Goal: Information Seeking & Learning: Learn about a topic

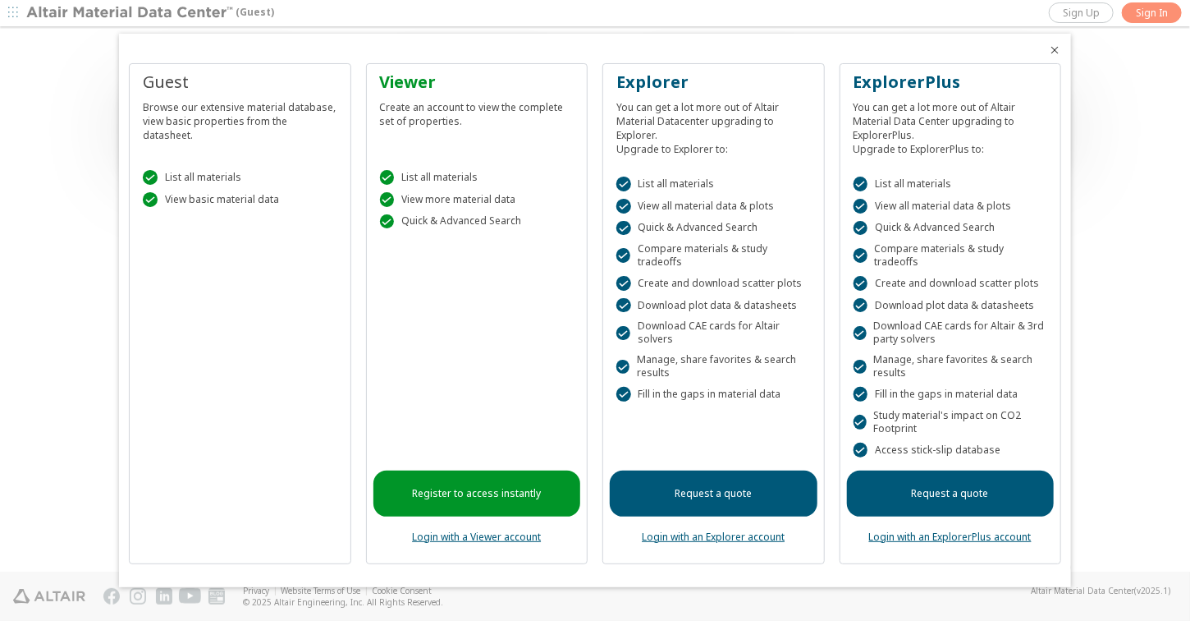
click at [1056, 55] on icon "Close" at bounding box center [1054, 50] width 13 height 13
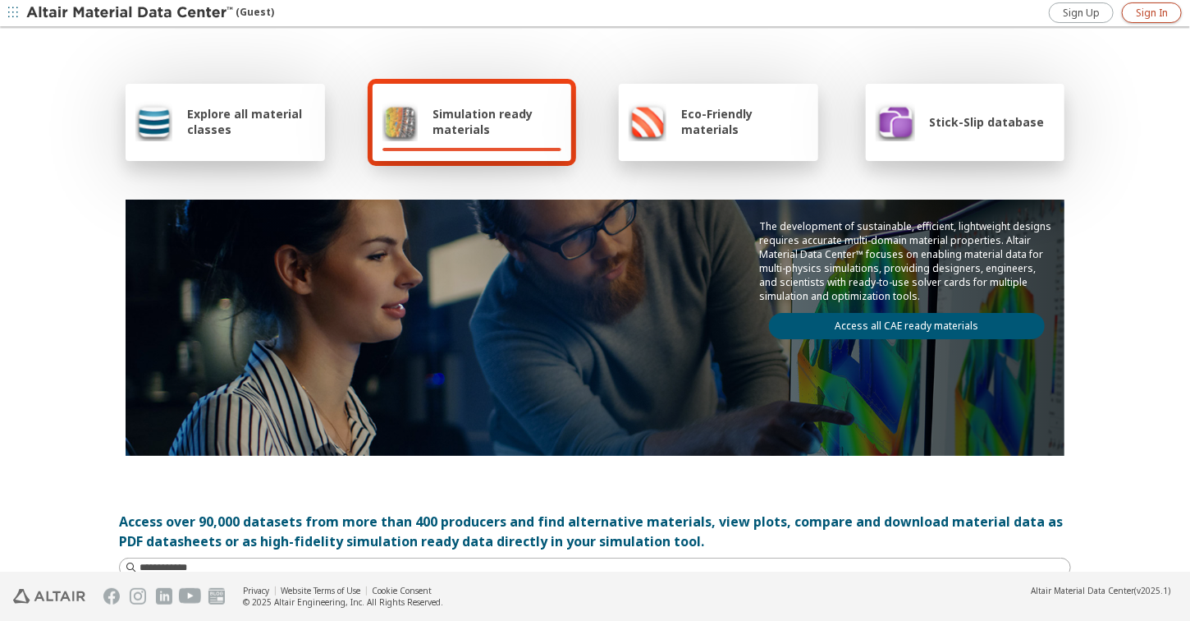
click at [1153, 12] on span "Sign In" at bounding box center [1152, 13] width 32 height 13
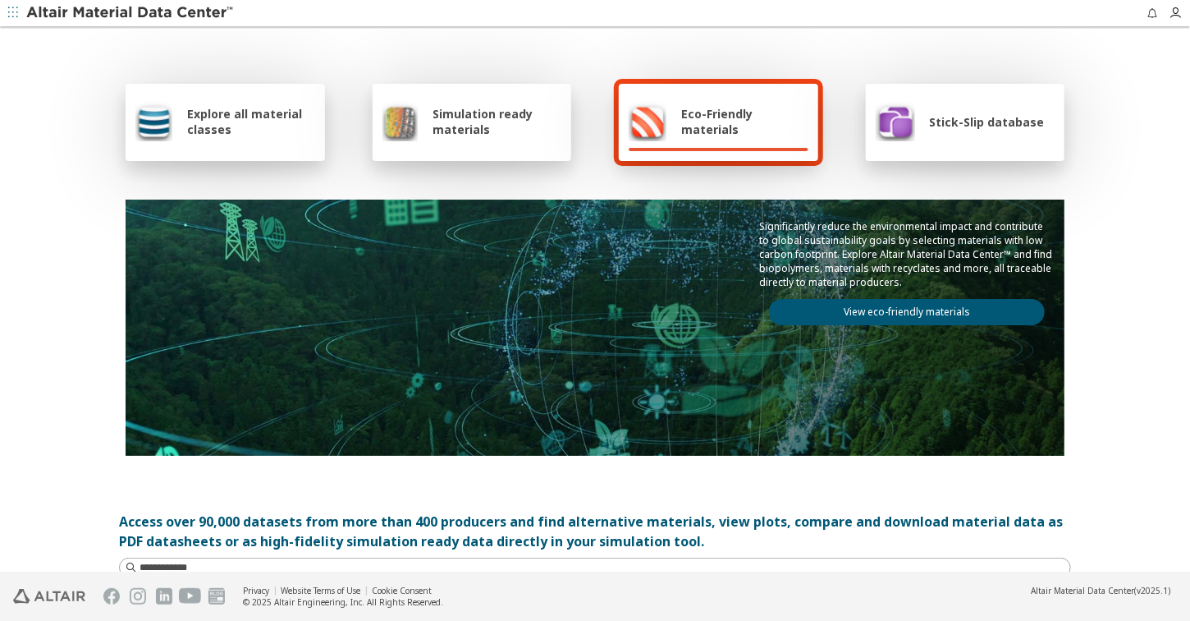
click at [13, 13] on icon "button" at bounding box center [13, 12] width 10 height 10
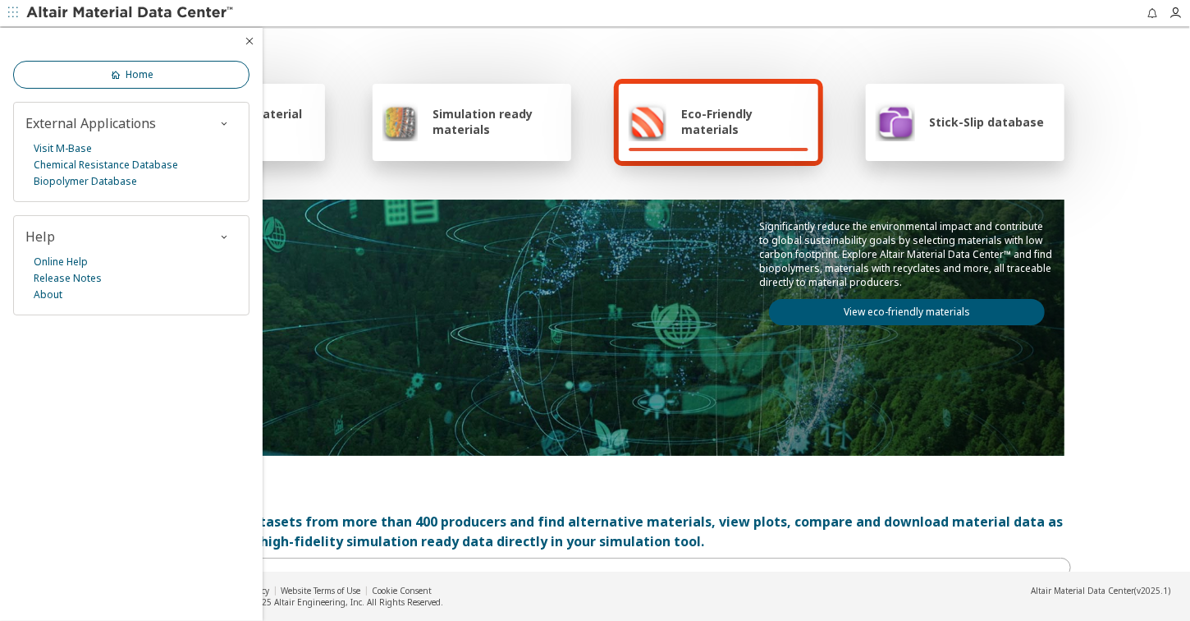
click at [176, 75] on link "Home" at bounding box center [131, 75] width 236 height 28
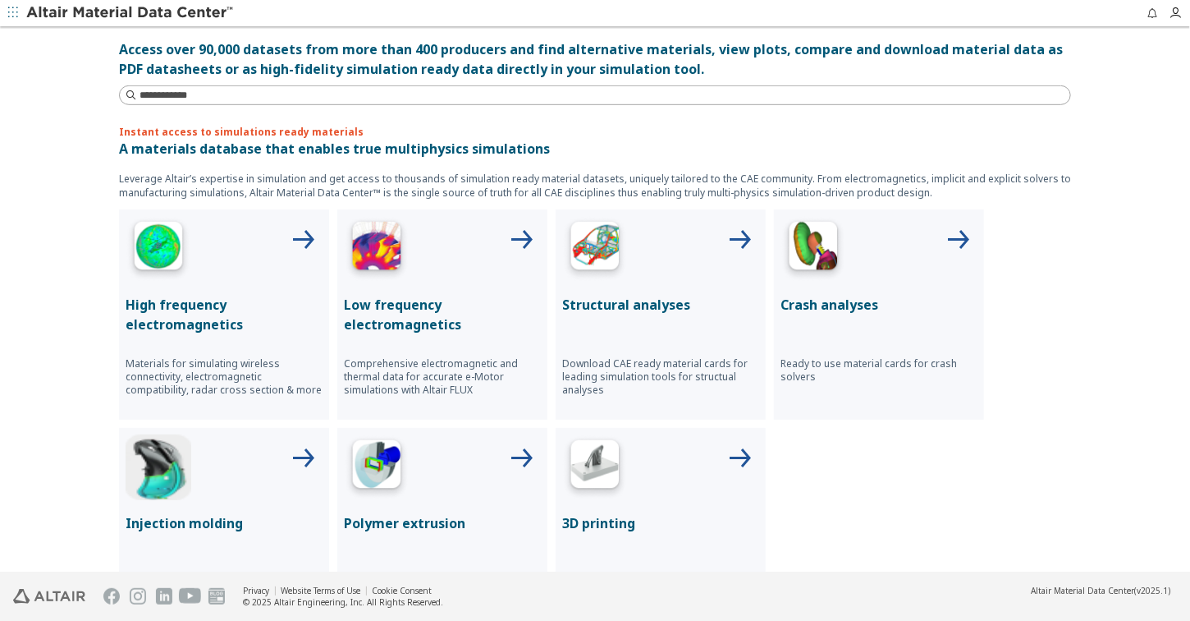
scroll to position [493, 0]
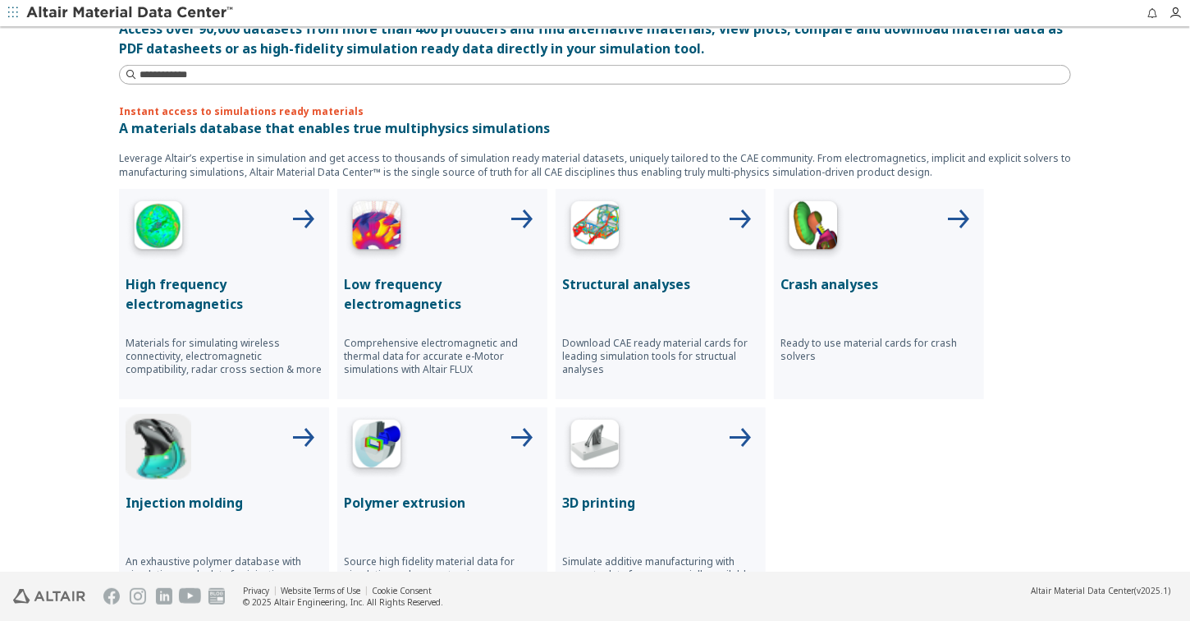
click at [578, 224] on img at bounding box center [595, 228] width 66 height 66
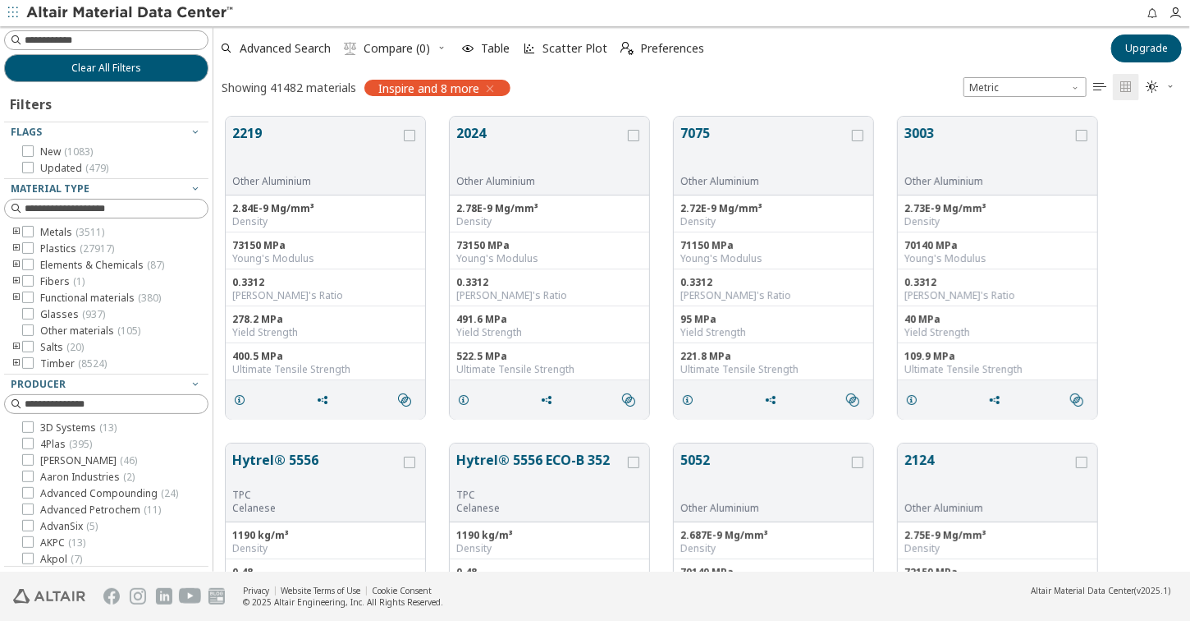
scroll to position [456, 965]
click at [26, 230] on icon at bounding box center [27, 231] width 11 height 11
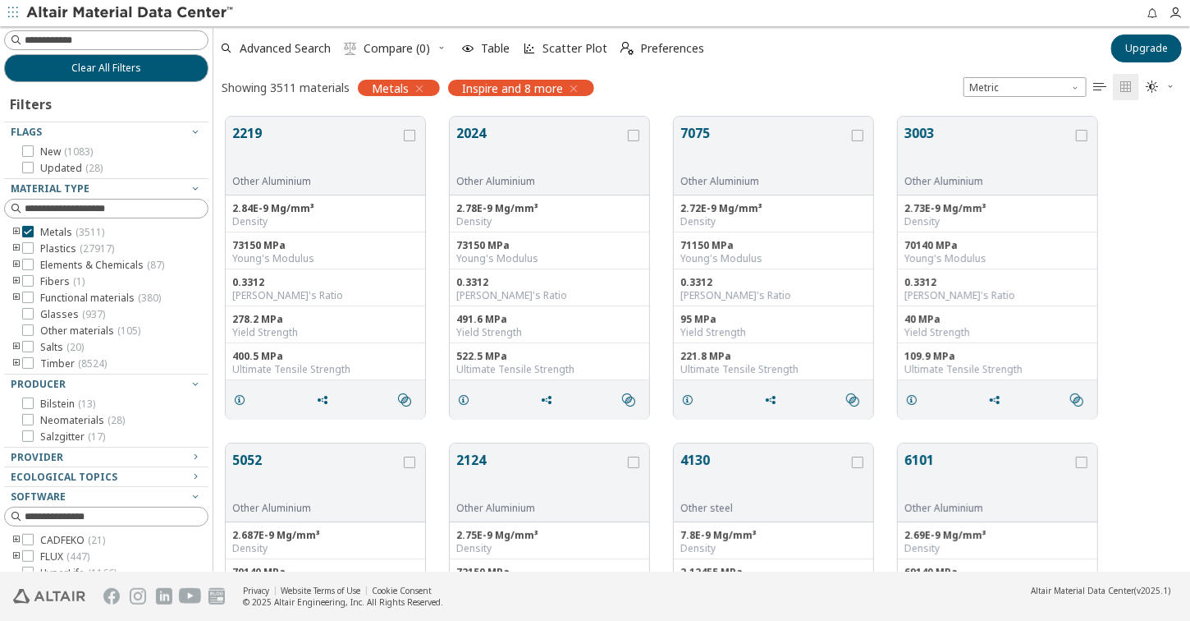
click at [16, 230] on icon "toogle group" at bounding box center [16, 232] width 11 height 13
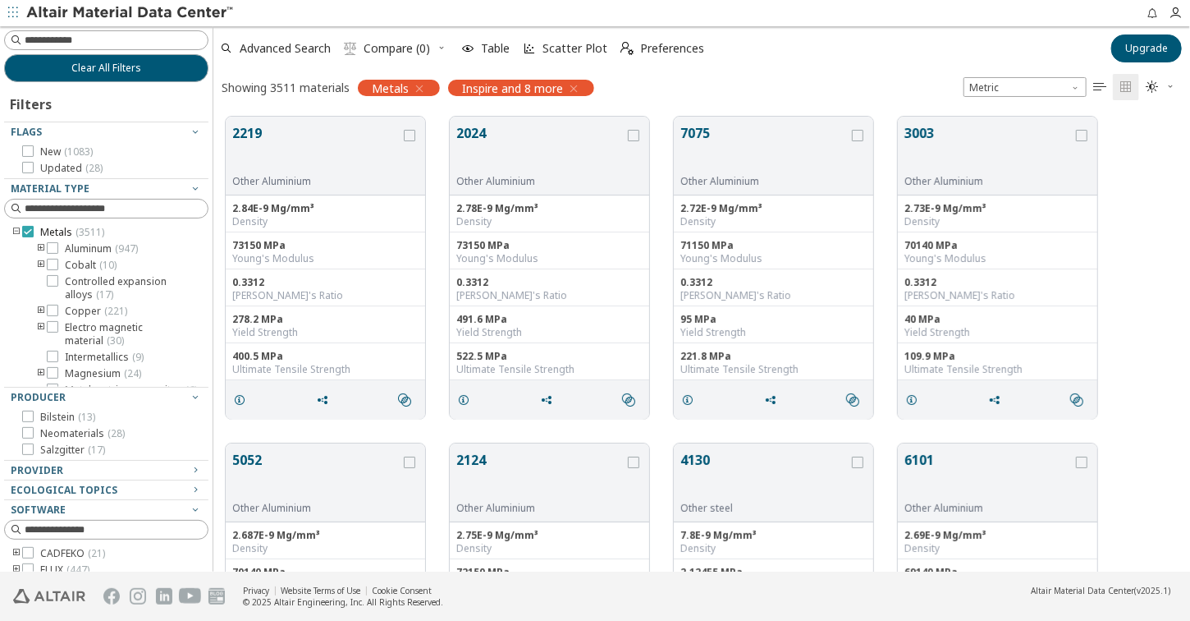
click at [36, 230] on label "Metals ( 3511 )" at bounding box center [63, 232] width 82 height 13
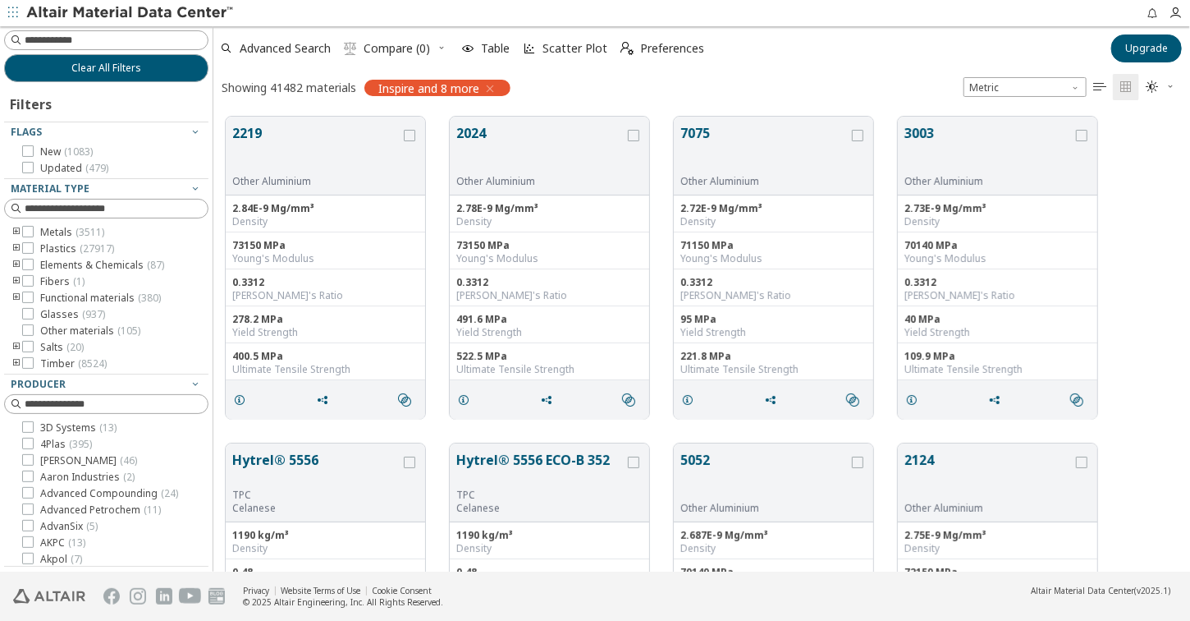
click at [16, 232] on icon "toogle group" at bounding box center [16, 232] width 11 height 13
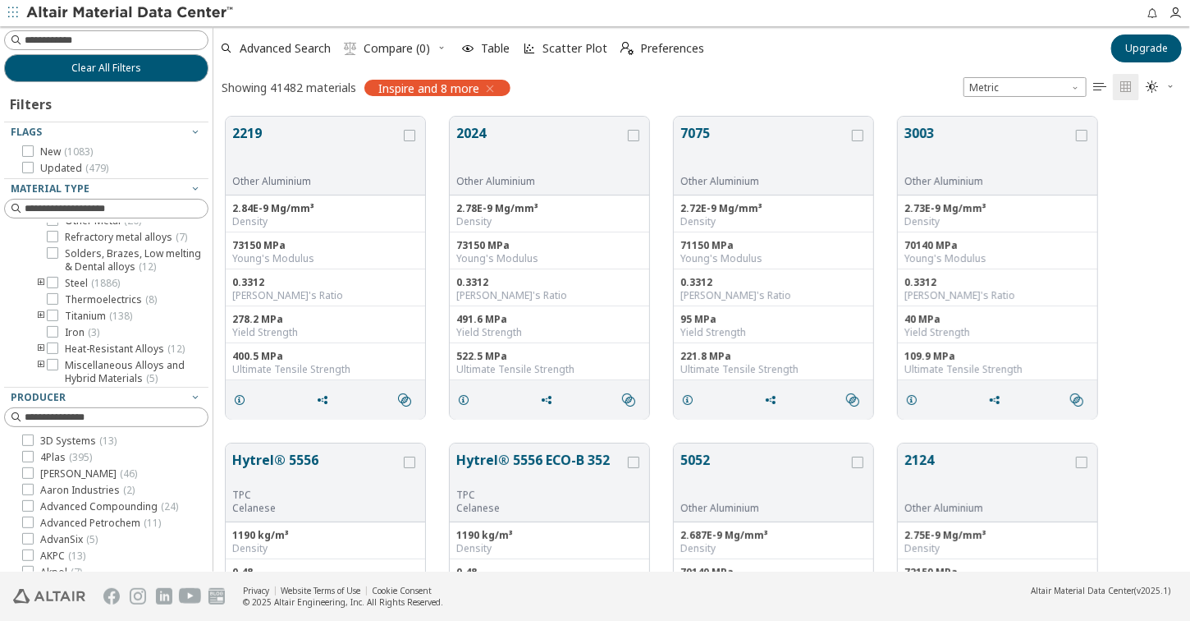
scroll to position [246, 0]
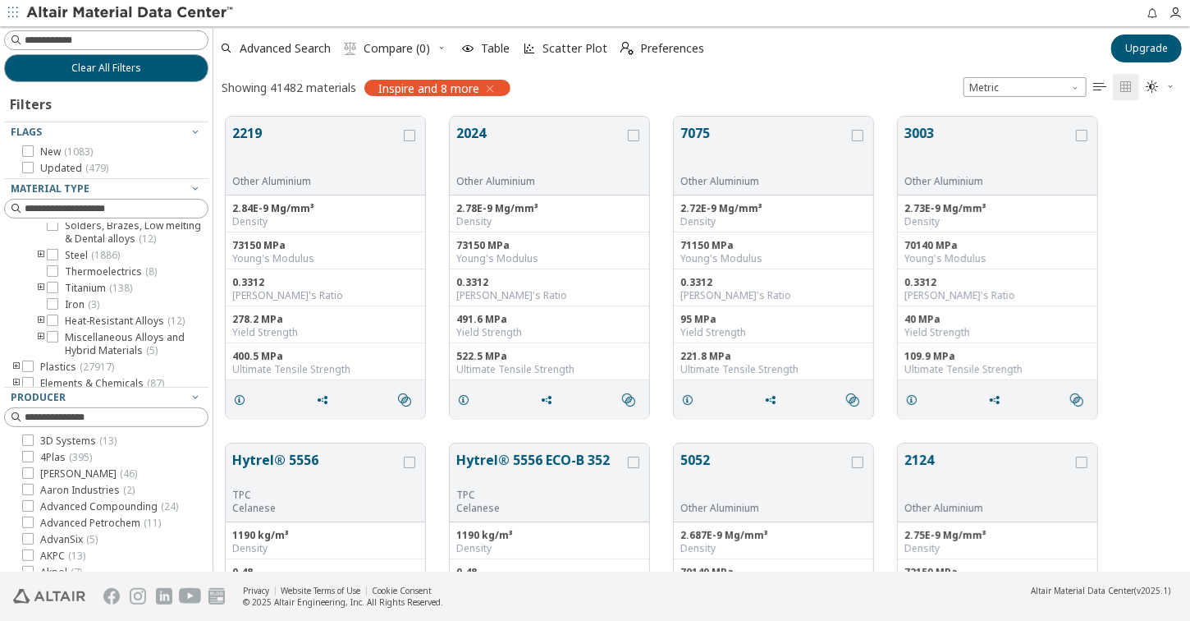
click at [42, 262] on icon "toogle group" at bounding box center [40, 255] width 11 height 13
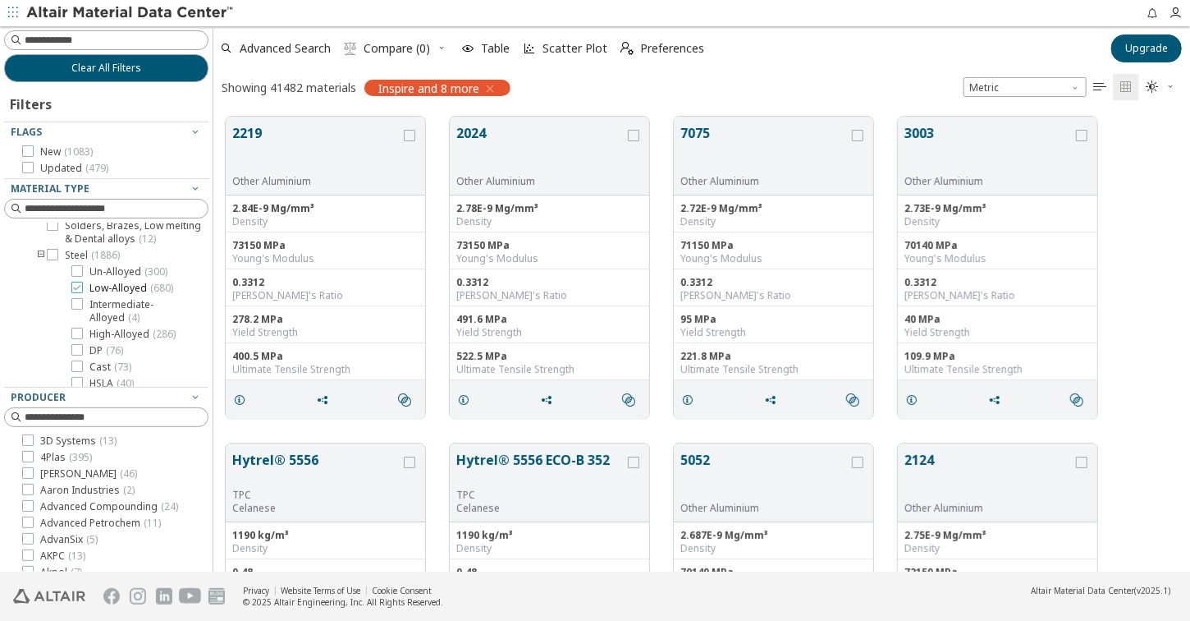
click at [78, 293] on icon at bounding box center [76, 287] width 11 height 11
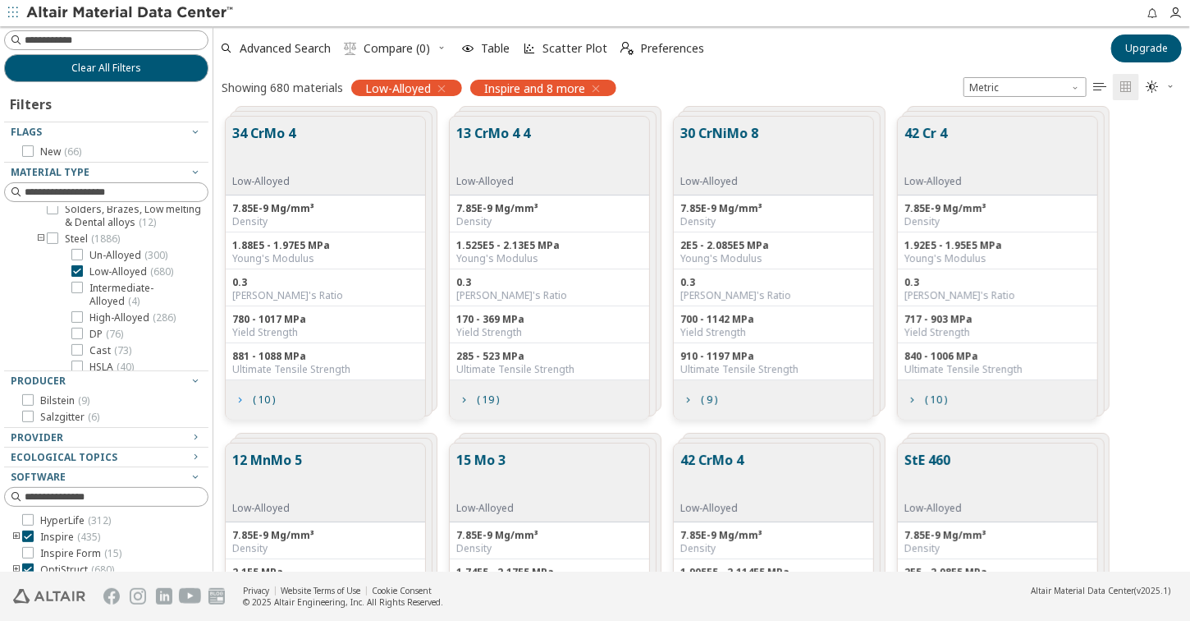
click at [263, 397] on span "( 10 )" at bounding box center [264, 400] width 22 height 10
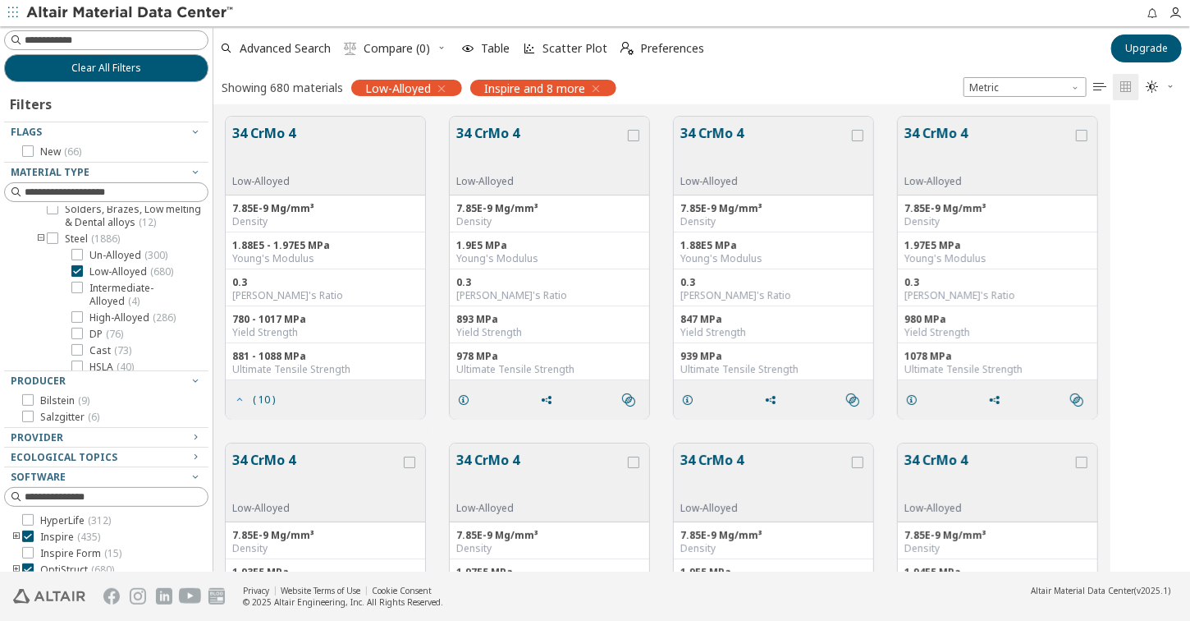
click at [268, 395] on span "( 10 )" at bounding box center [264, 400] width 22 height 10
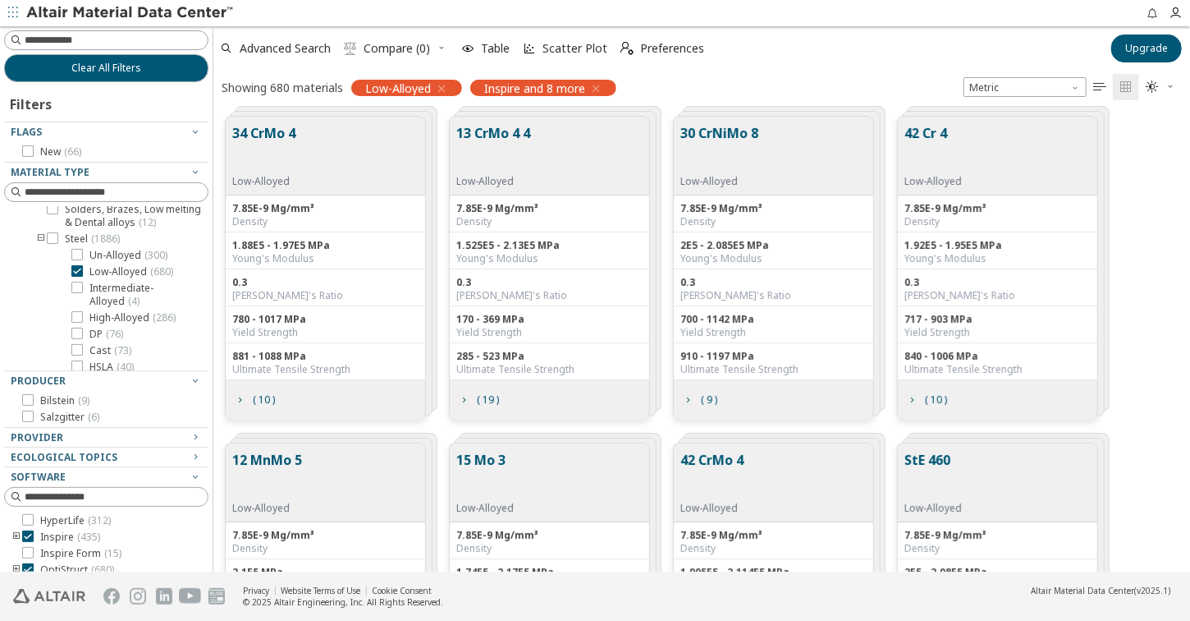
click at [269, 125] on button "34 CrMo 4" at bounding box center [263, 149] width 63 height 52
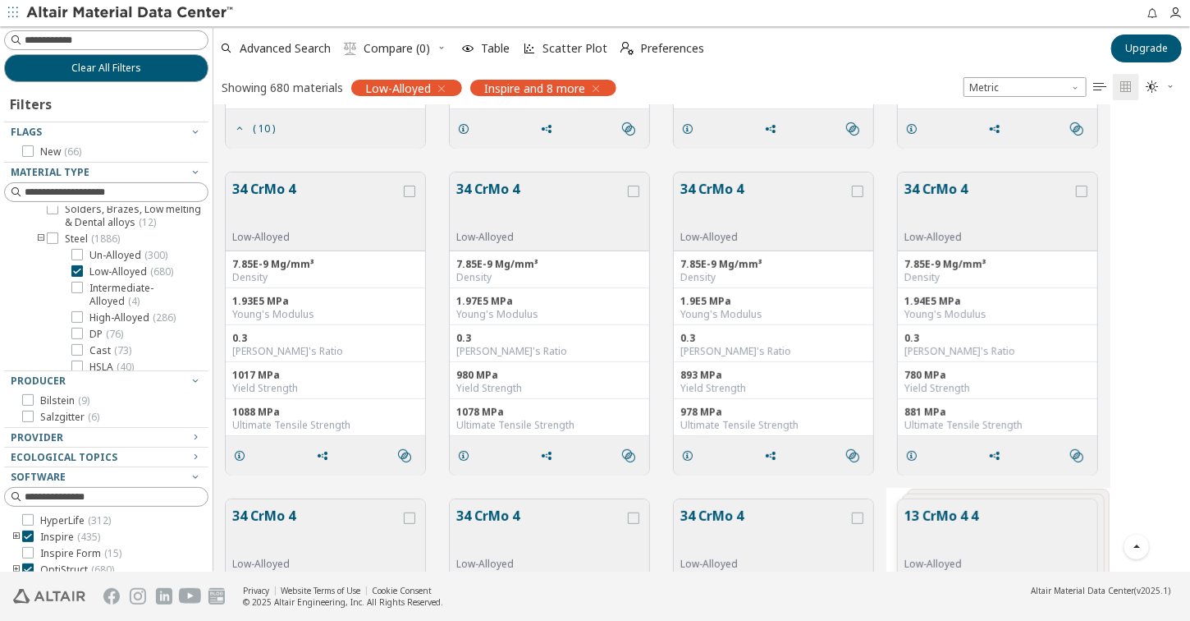
scroll to position [246, 0]
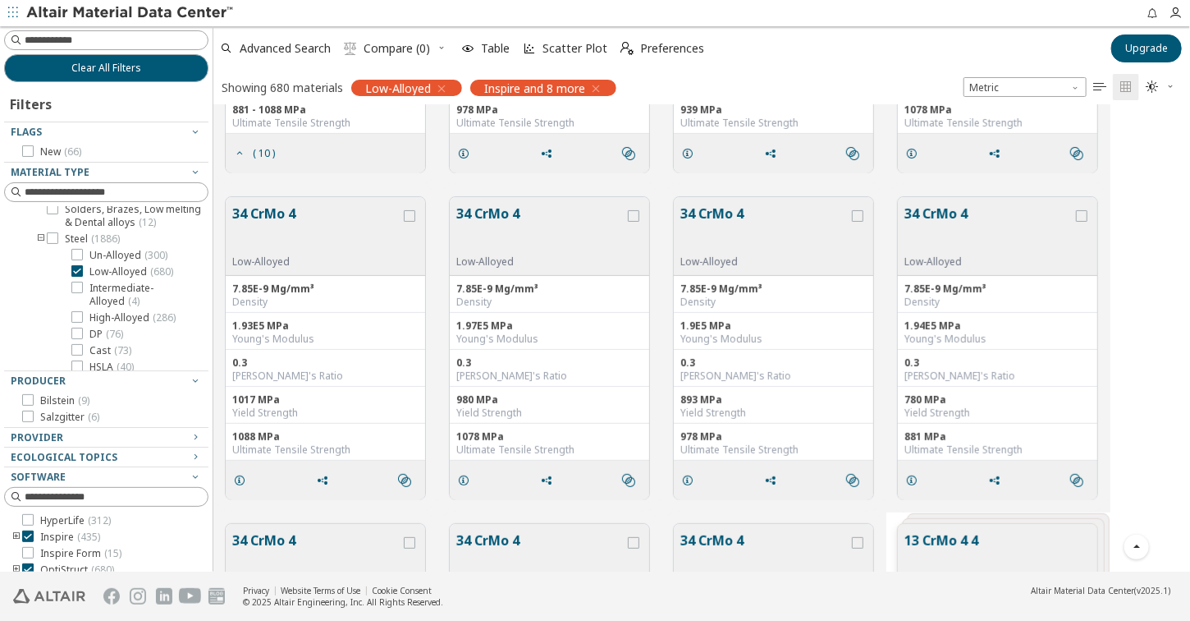
click at [279, 213] on button "34 CrMo 4" at bounding box center [316, 230] width 168 height 52
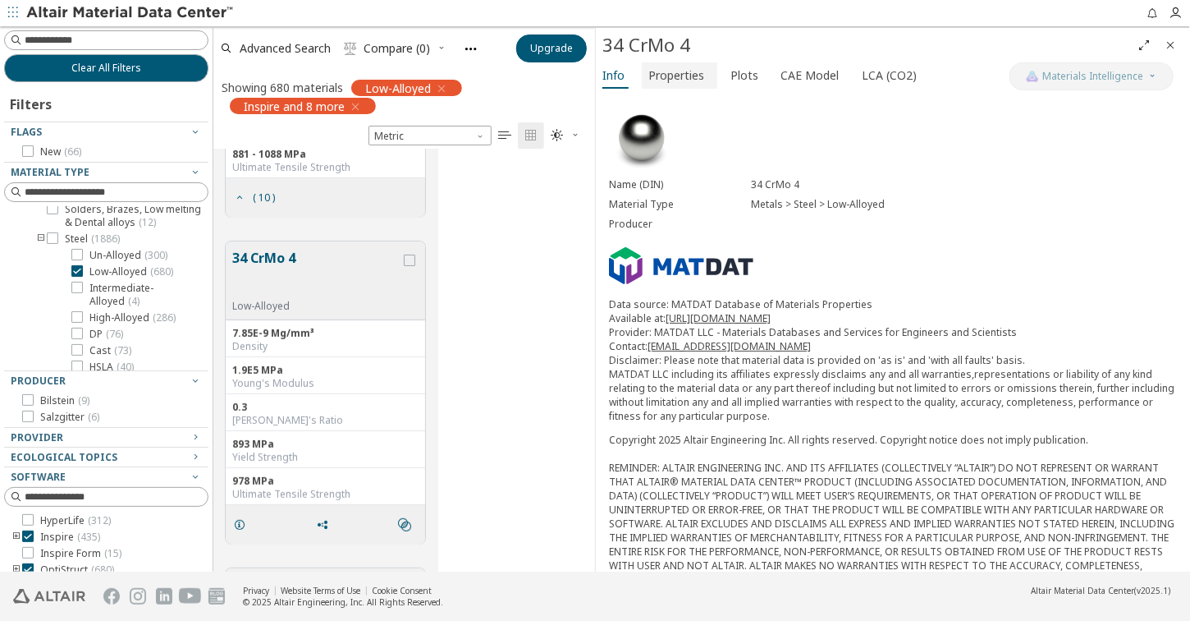
click at [657, 75] on span "Properties" at bounding box center [677, 75] width 56 height 26
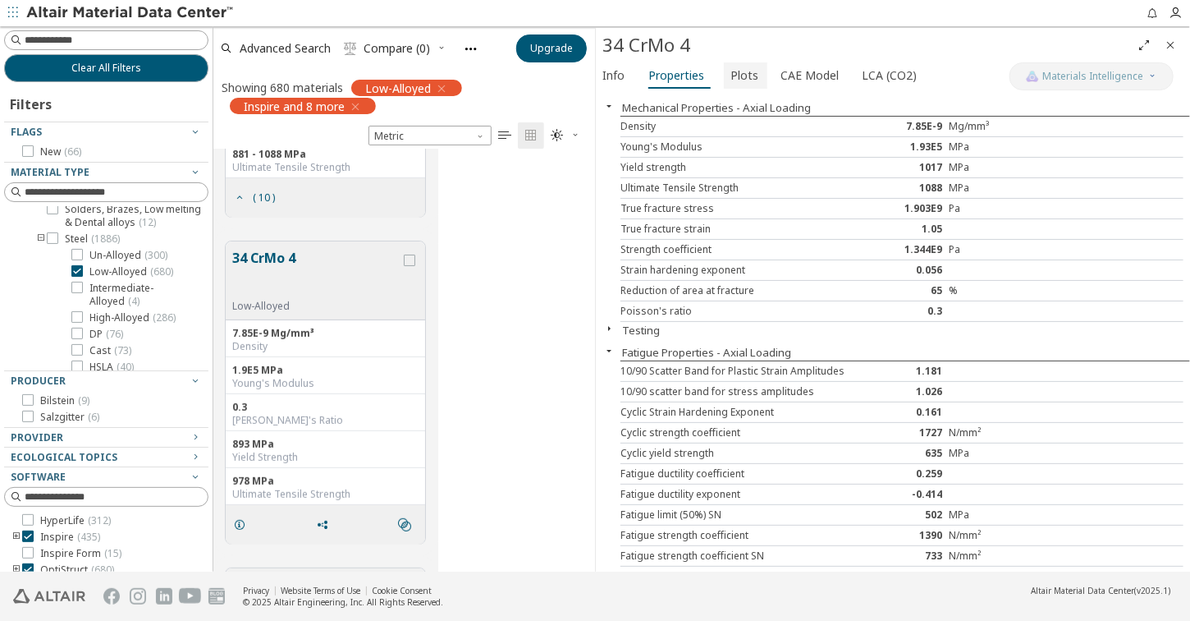
click at [740, 73] on span "Plots" at bounding box center [745, 75] width 28 height 26
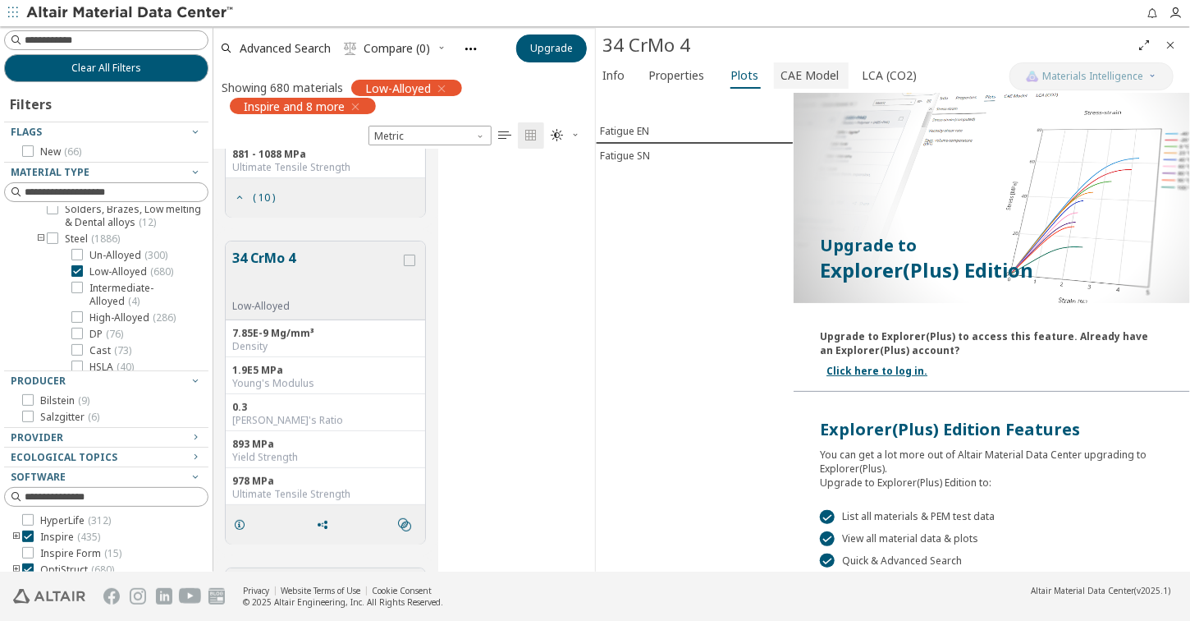
click at [786, 71] on span "CAE Model" at bounding box center [810, 75] width 58 height 26
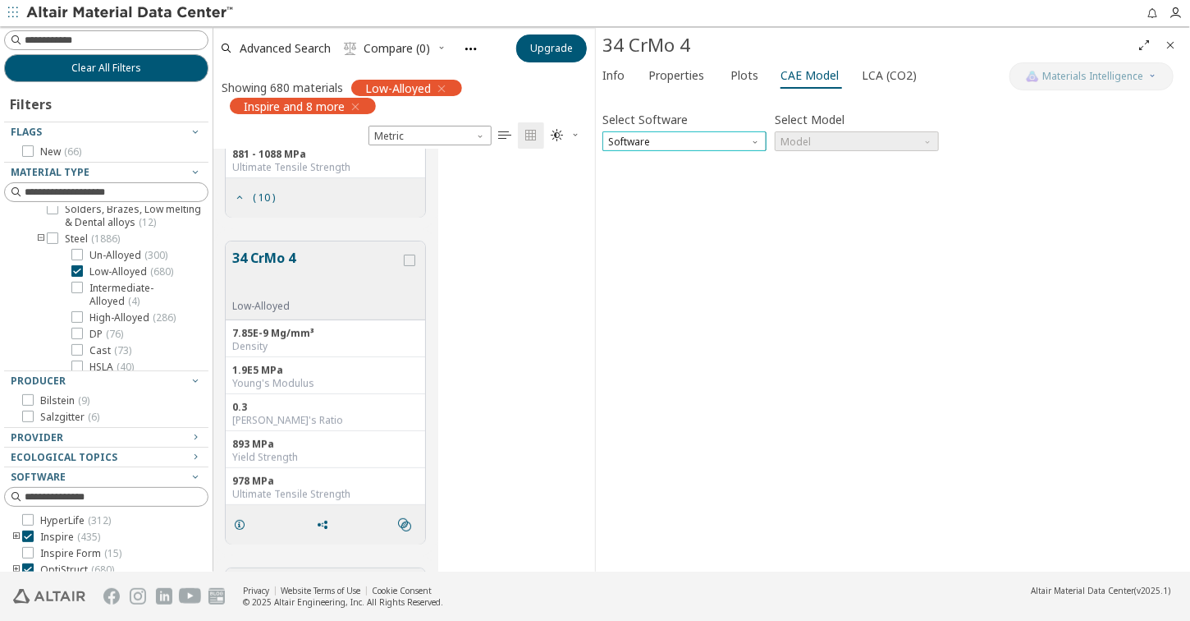
click at [737, 139] on span "Software" at bounding box center [685, 141] width 164 height 20
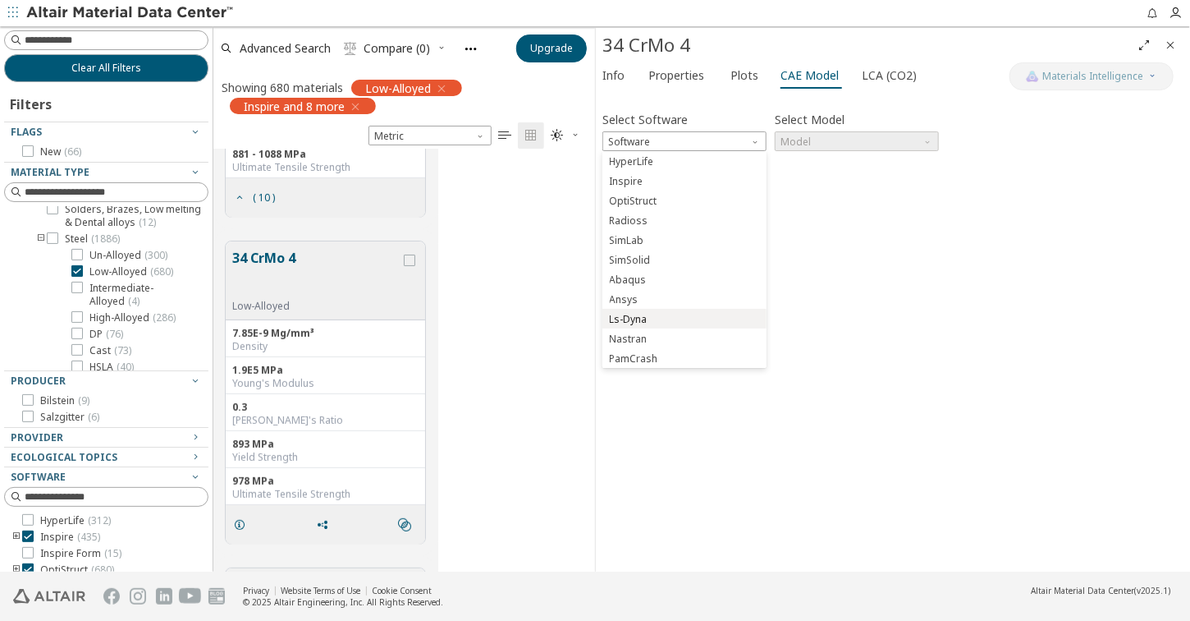
click at [695, 317] on span "Ls-Dyna" at bounding box center [684, 319] width 151 height 11
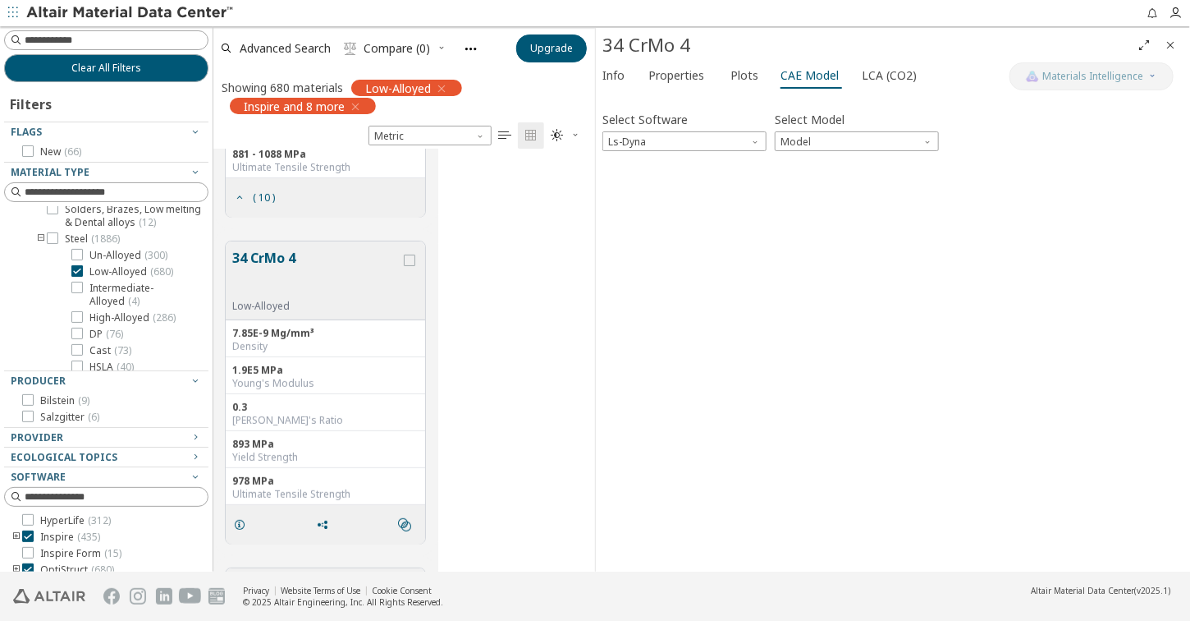
click at [869, 151] on div "Select Software Ls-Dyna Select Model Model Invalid data. Please check your inpu…" at bounding box center [893, 331] width 581 height 465
click at [873, 147] on span "Model" at bounding box center [857, 141] width 164 height 20
click at [877, 161] on span "Mat1" at bounding box center [857, 161] width 151 height 11
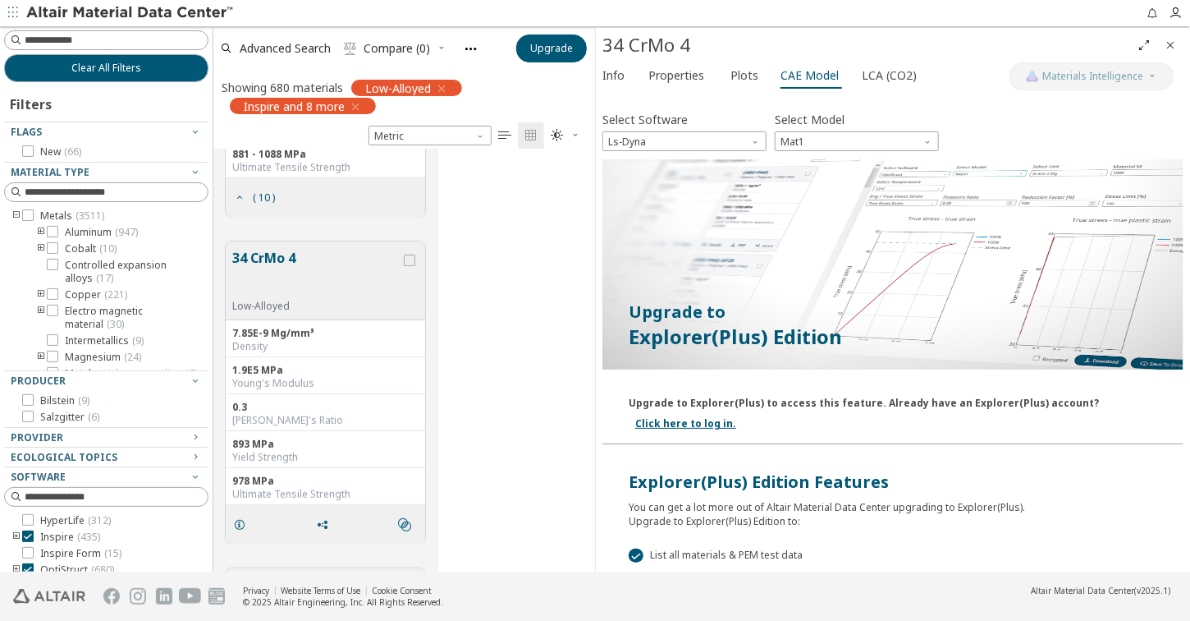
click at [39, 230] on icon "toogle group" at bounding box center [40, 232] width 11 height 13
click at [80, 264] on icon at bounding box center [76, 264] width 11 height 11
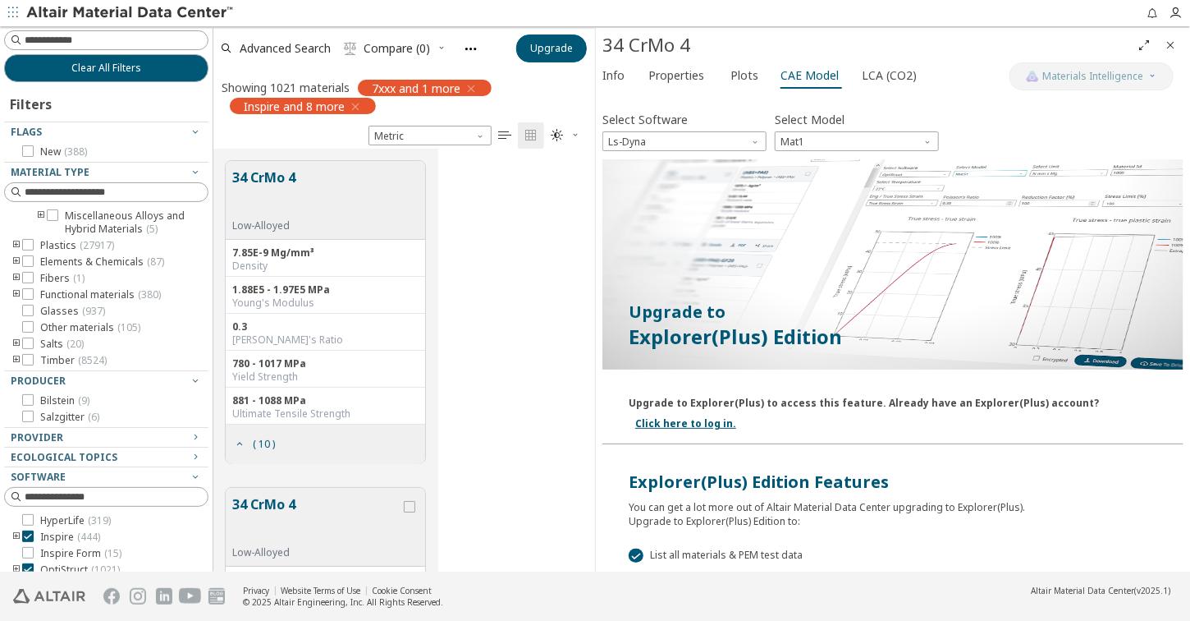
scroll to position [821, 0]
click at [17, 252] on icon "toogle group" at bounding box center [16, 245] width 11 height 13
click at [43, 252] on icon "toogle group" at bounding box center [40, 245] width 11 height 13
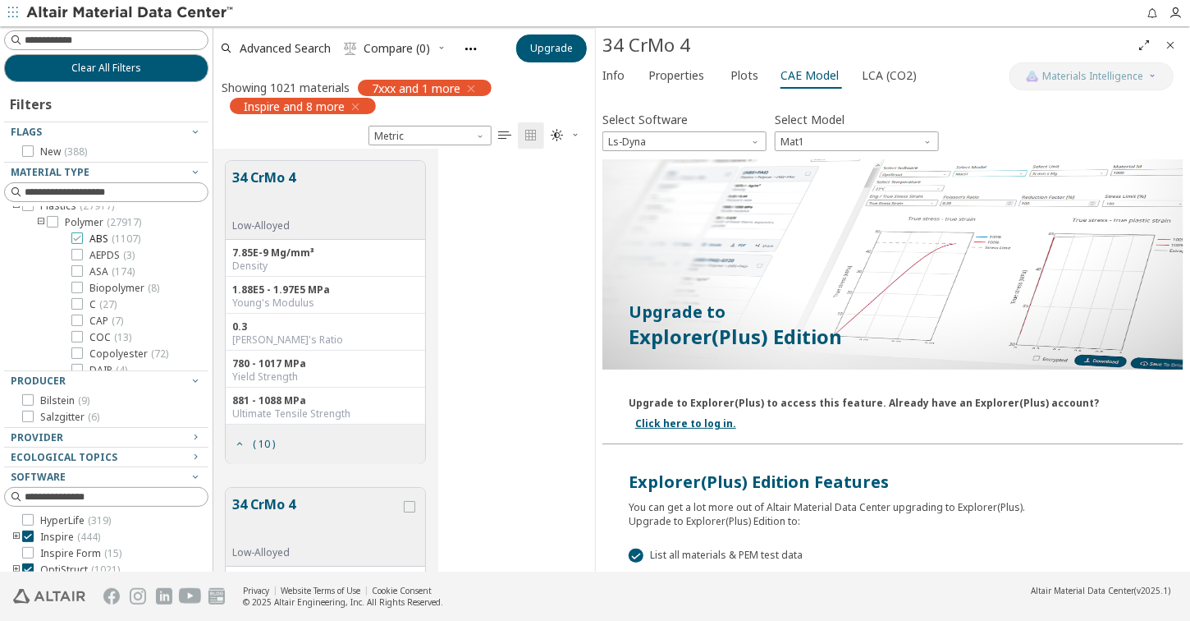
click at [77, 244] on icon at bounding box center [76, 237] width 11 height 11
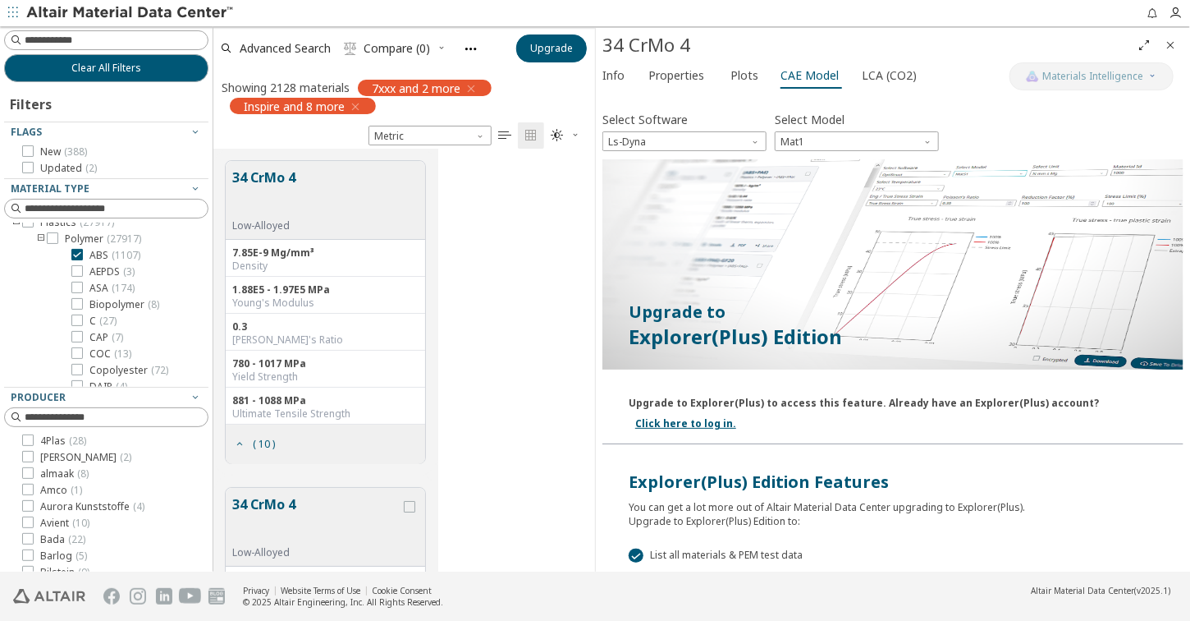
click at [1171, 45] on icon "Close" at bounding box center [1170, 45] width 13 height 13
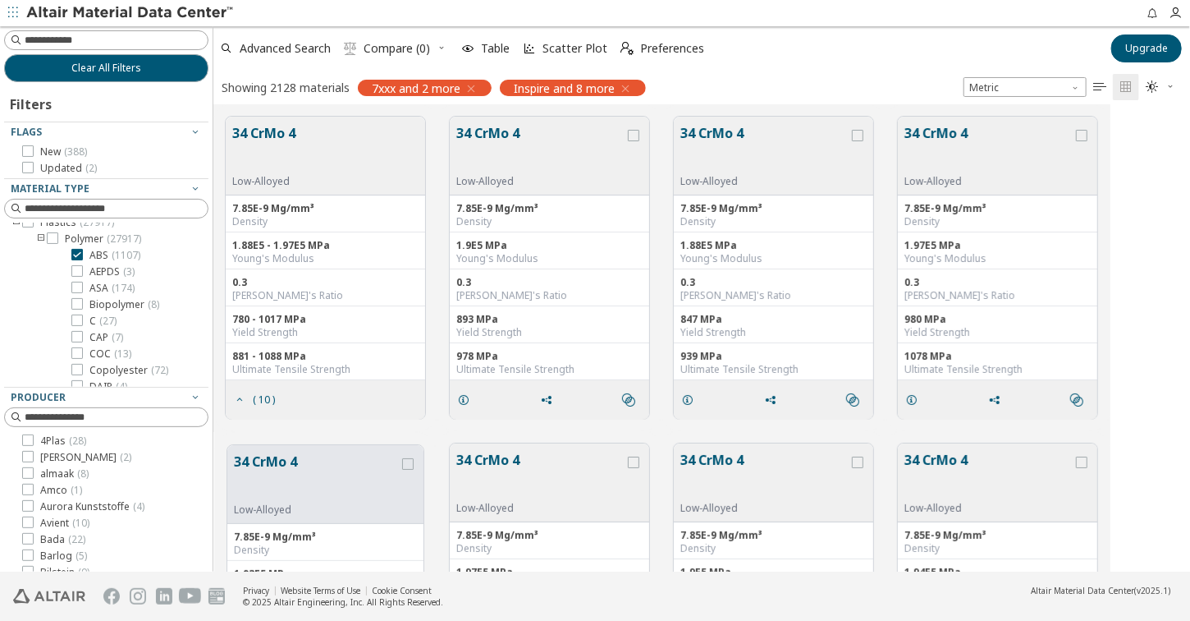
click at [473, 87] on icon "button" at bounding box center [471, 88] width 13 height 13
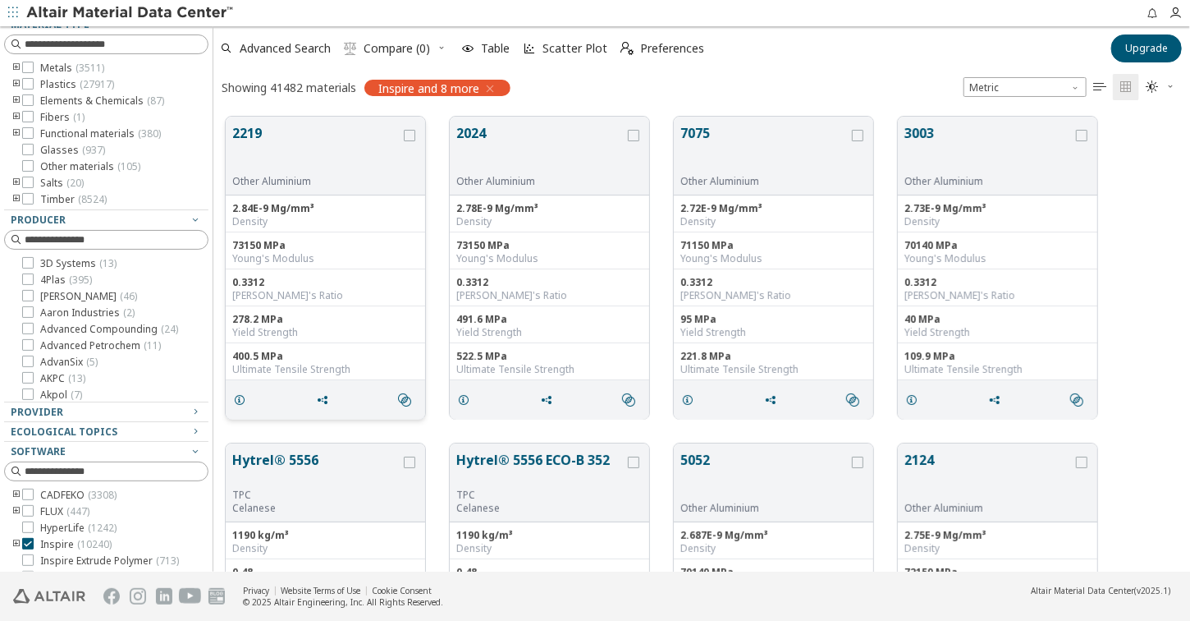
scroll to position [82, 0]
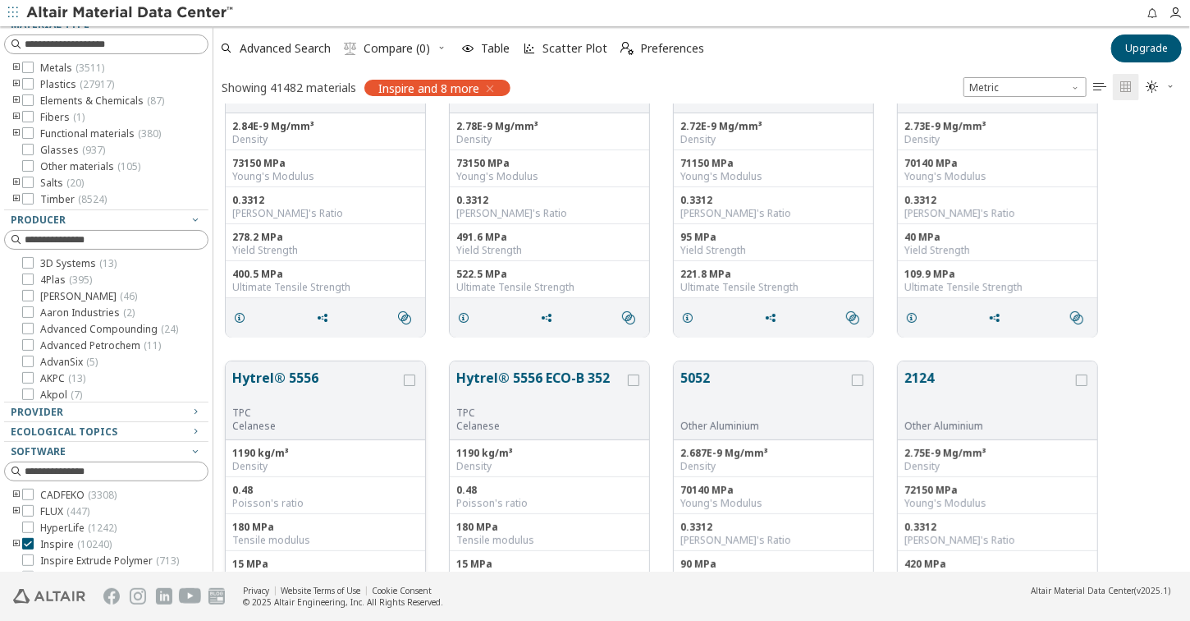
click at [290, 375] on button "Hytrel® 5556" at bounding box center [316, 387] width 168 height 39
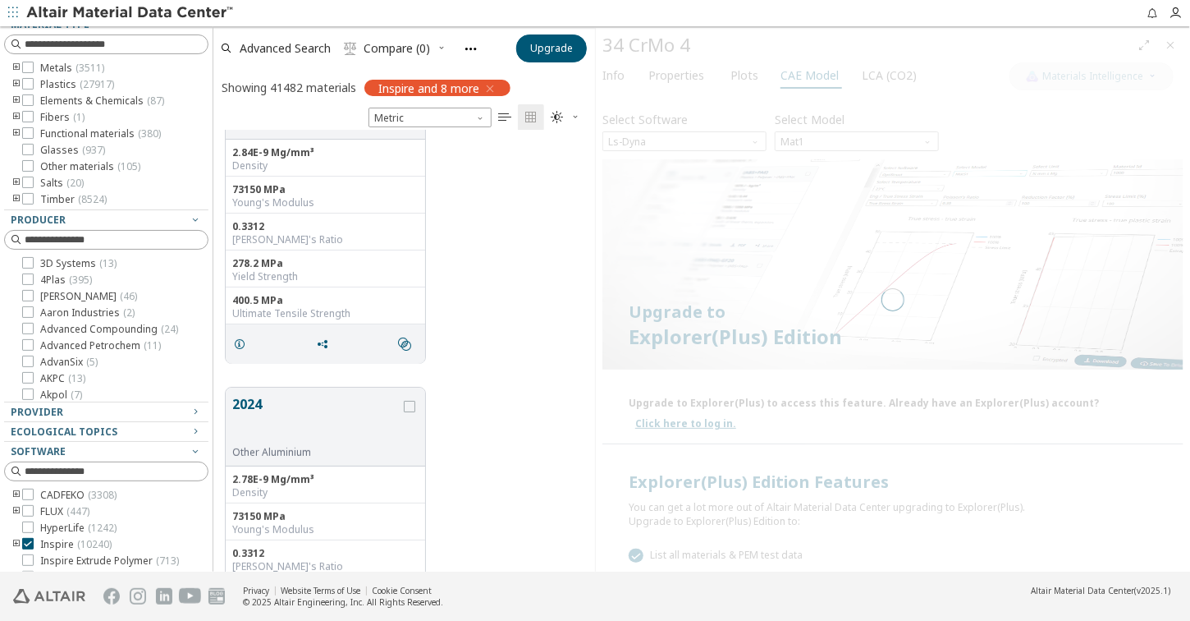
scroll to position [429, 369]
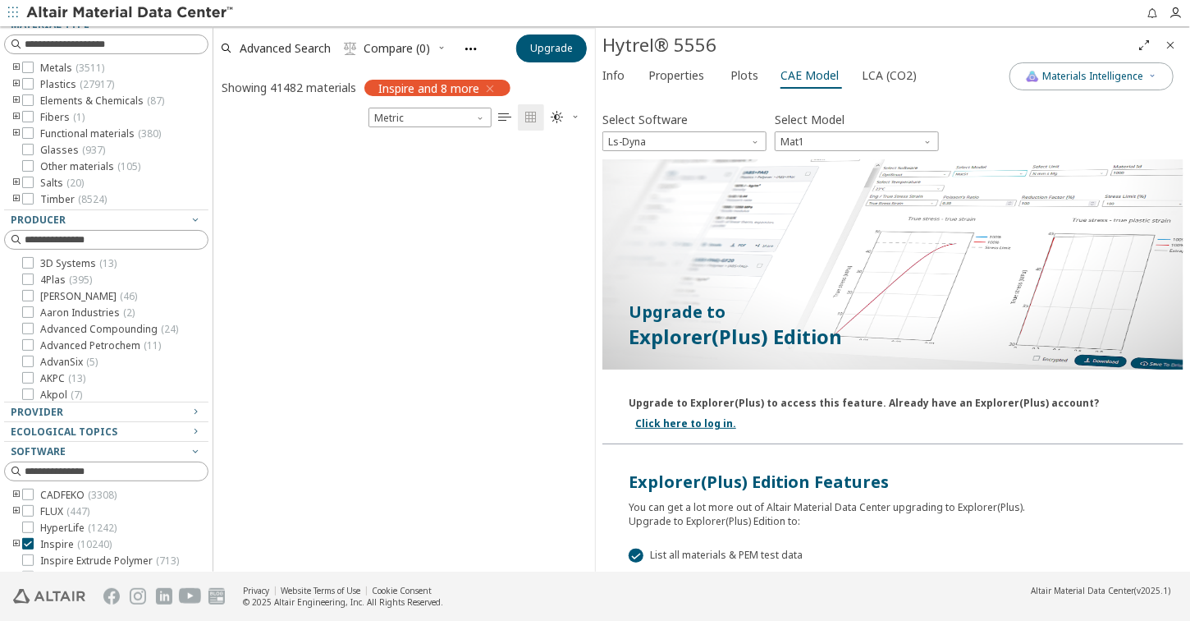
scroll to position [1197, 0]
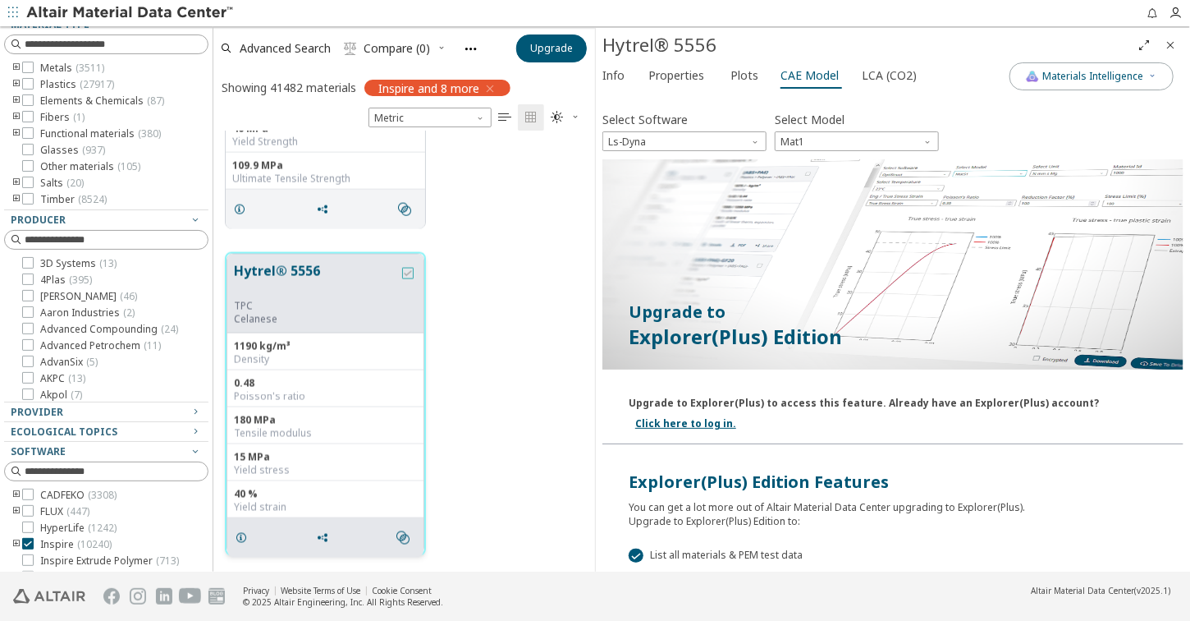
click at [412, 273] on icon "grid" at bounding box center [407, 273] width 11 height 11
click at [839, 139] on span "Mat1" at bounding box center [857, 141] width 164 height 20
click at [839, 172] on button "Mat24" at bounding box center [857, 181] width 164 height 20
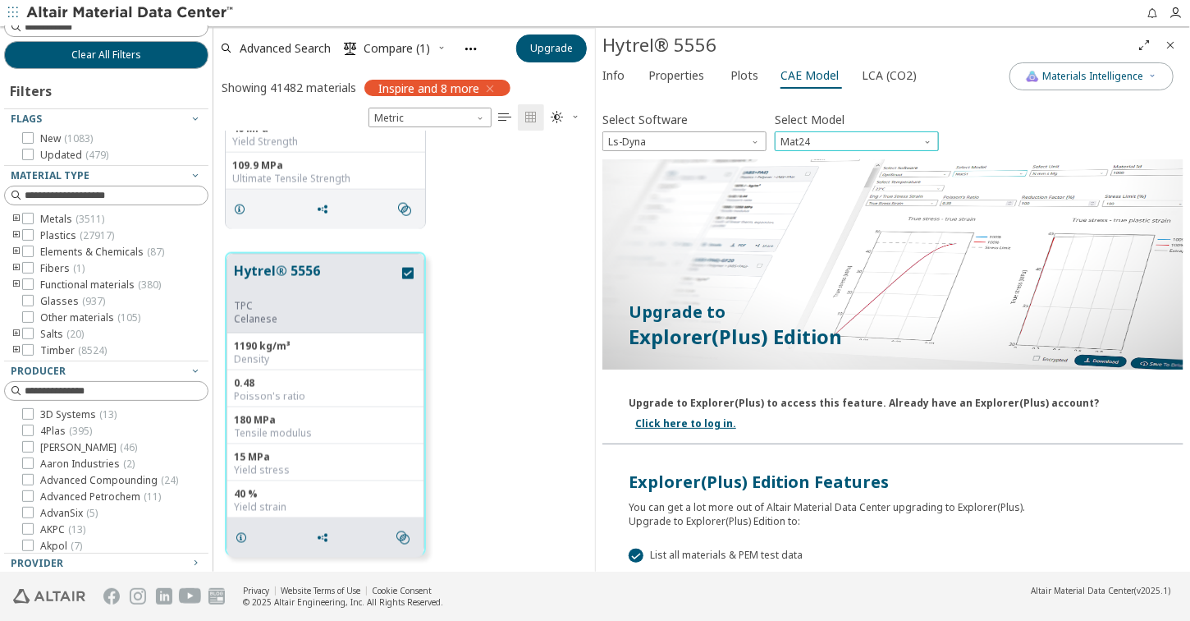
scroll to position [0, 0]
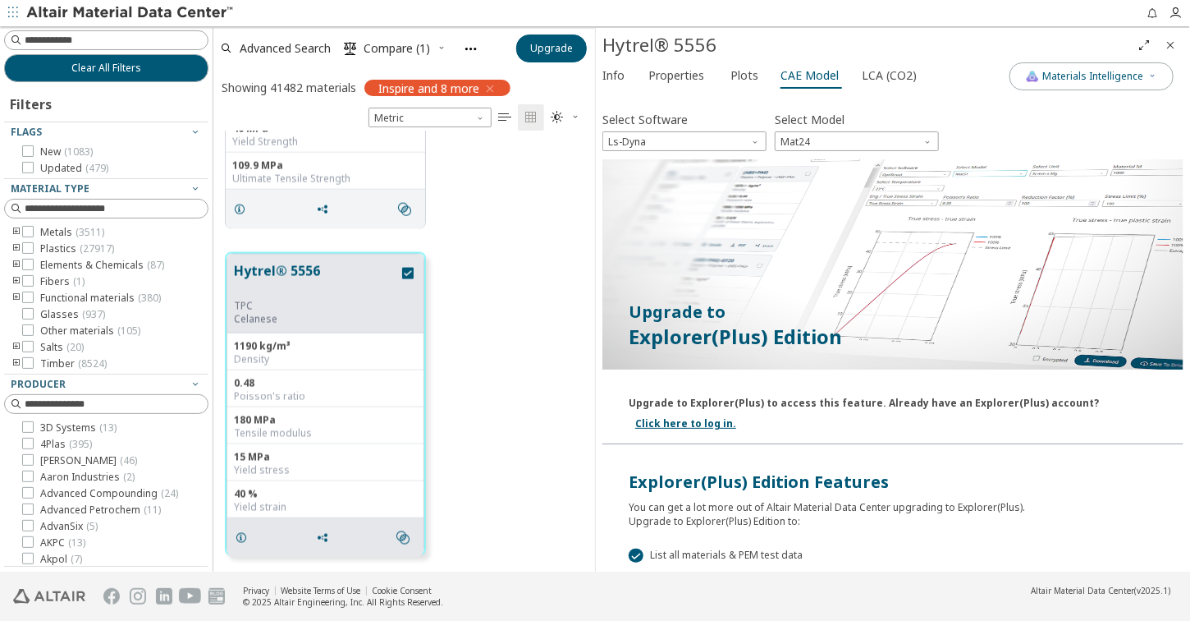
click at [1176, 44] on icon "Close" at bounding box center [1170, 45] width 13 height 13
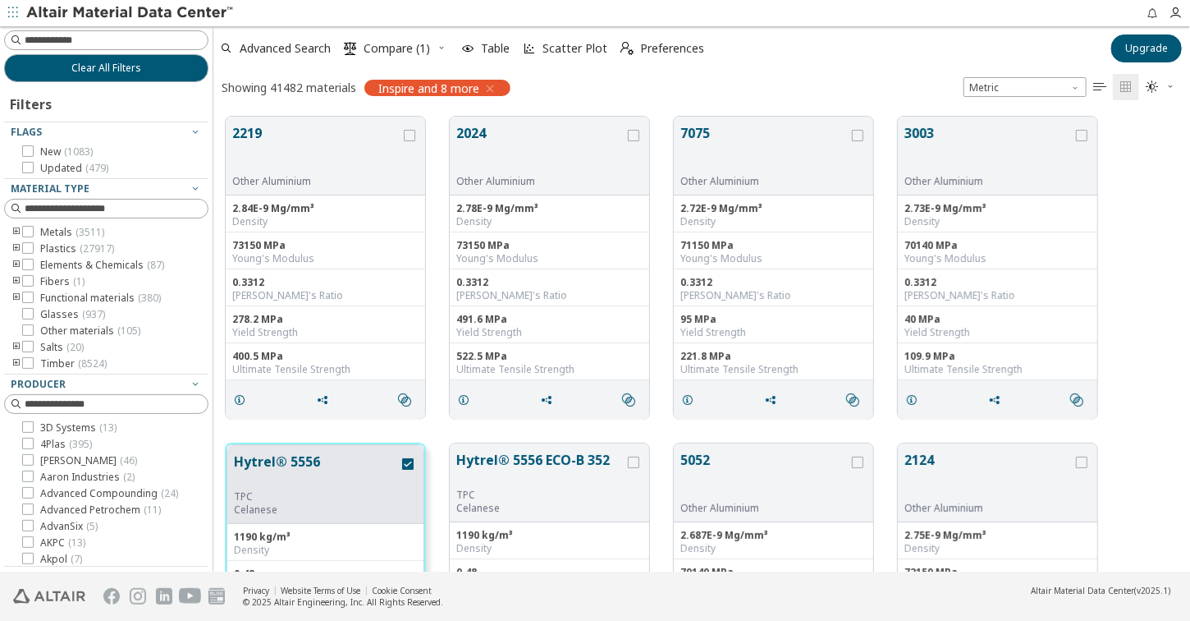
click at [13, 16] on icon "button" at bounding box center [13, 12] width 10 height 10
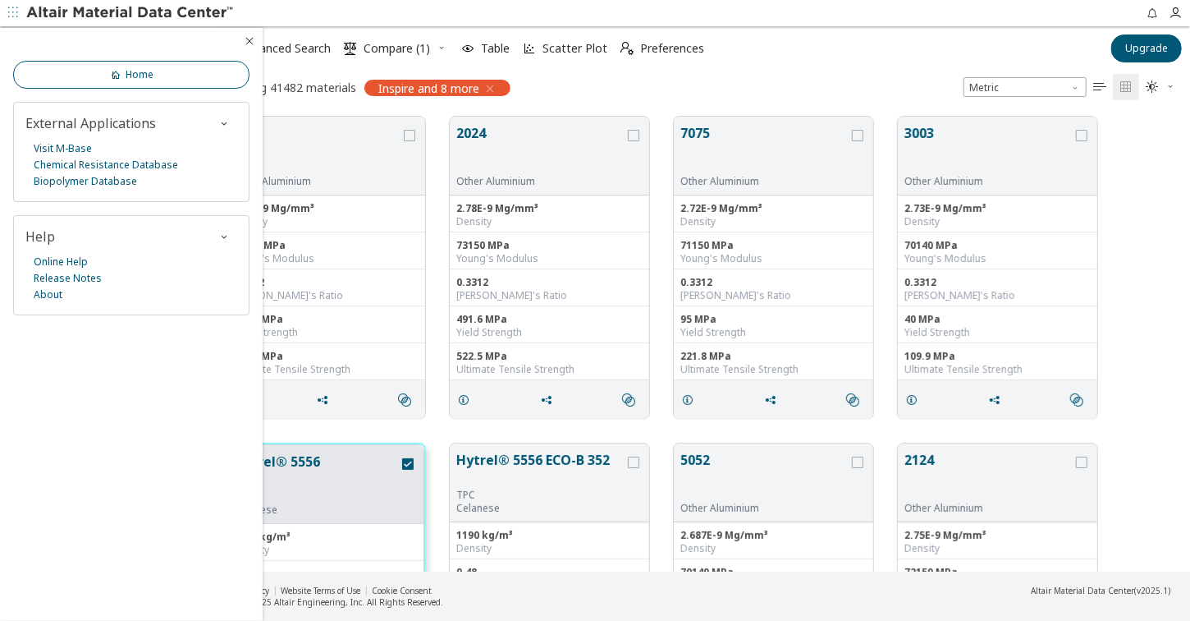
click at [129, 79] on span "Home" at bounding box center [140, 74] width 28 height 13
